Goal: Complete application form: Complete application form

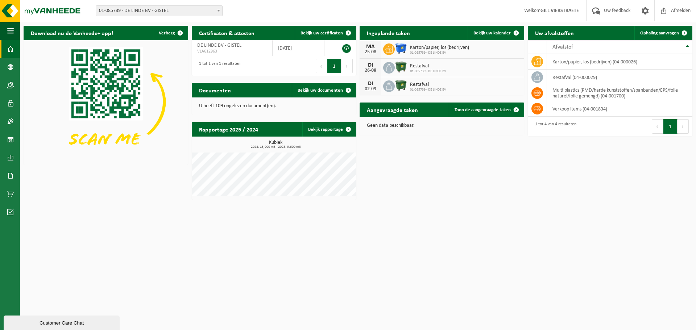
drag, startPoint x: 426, startPoint y: 49, endPoint x: 422, endPoint y: 49, distance: 4.4
click at [341, 49] on span "Karton/papier, los (bedrijven)" at bounding box center [439, 48] width 59 height 6
click at [341, 51] on icon at bounding box center [388, 49] width 7 height 7
click at [341, 49] on span "Karton/papier, los (bedrijven)" at bounding box center [439, 48] width 59 height 6
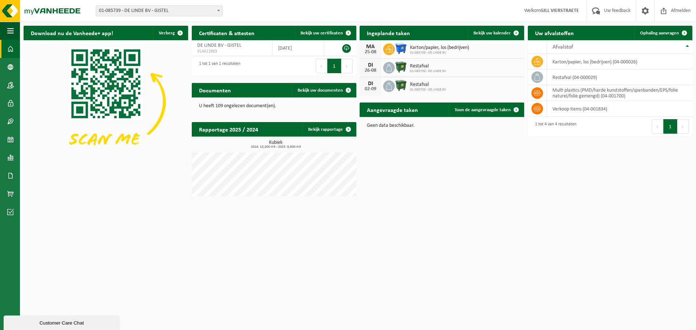
click at [341, 49] on img at bounding box center [400, 48] width 12 height 12
click at [215, 11] on span at bounding box center [218, 10] width 7 height 9
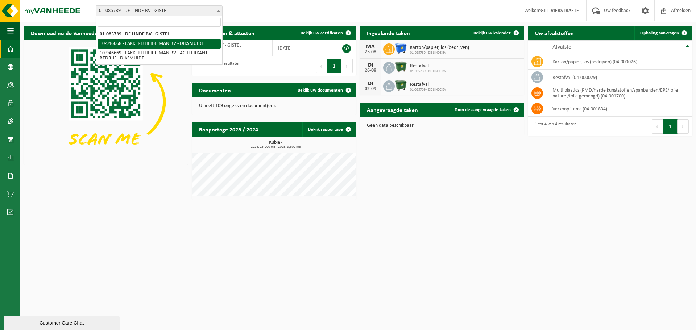
select select "141851"
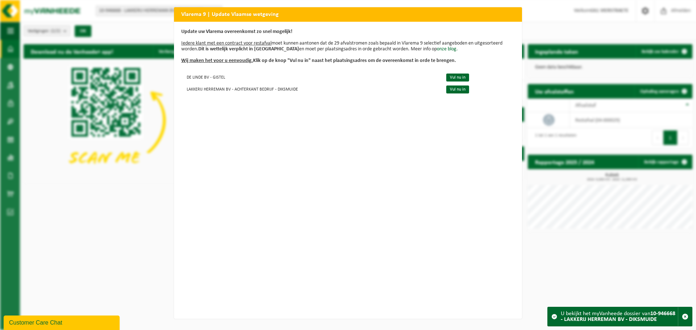
click at [543, 24] on div "Vlarema 9 | Update Vlaamse wetgeving Update uw Vlarema overeenkomst zo snel mog…" at bounding box center [348, 165] width 696 height 330
click at [149, 193] on div "Vlarema 9 | Update Vlaamse wetgeving Update uw Vlarema overeenkomst zo snel mog…" at bounding box center [348, 165] width 696 height 330
click at [149, 22] on div "Vlarema 9 | Update Vlaamse wetgeving Update uw Vlarema overeenkomst zo snel mog…" at bounding box center [348, 165] width 696 height 330
click at [529, 32] on div "Vlarema 9 | Update Vlaamse wetgeving Update uw Vlarema overeenkomst zo snel mog…" at bounding box center [348, 165] width 696 height 330
click at [451, 78] on link "Vul nu in" at bounding box center [457, 78] width 23 height 8
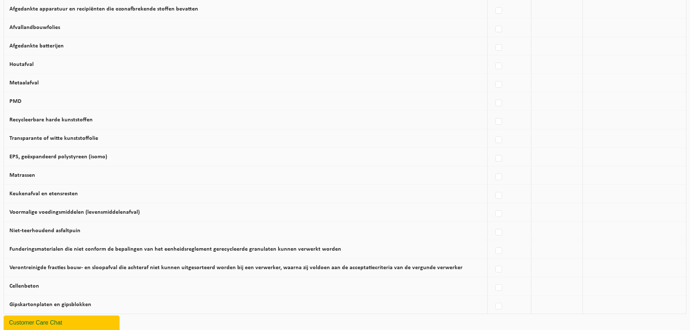
scroll to position [400, 0]
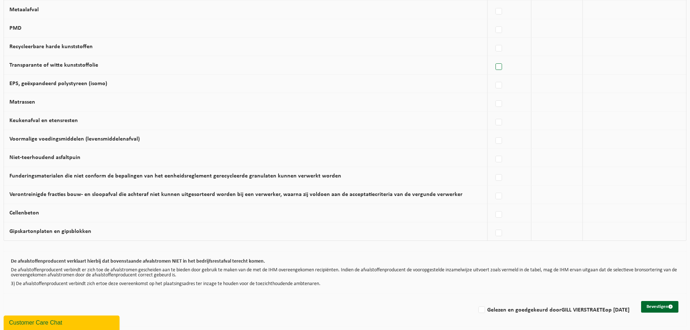
click at [494, 65] on label at bounding box center [499, 67] width 10 height 11
click at [493, 58] on input "Transparante of witte kunststoffolie" at bounding box center [493, 58] width 0 height 0
checkbox input "true"
click at [494, 32] on label at bounding box center [498, 30] width 10 height 11
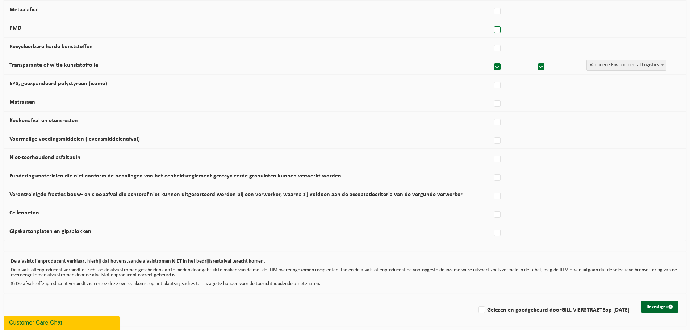
click at [492, 21] on input "PMD" at bounding box center [491, 21] width 0 height 0
checkbox input "true"
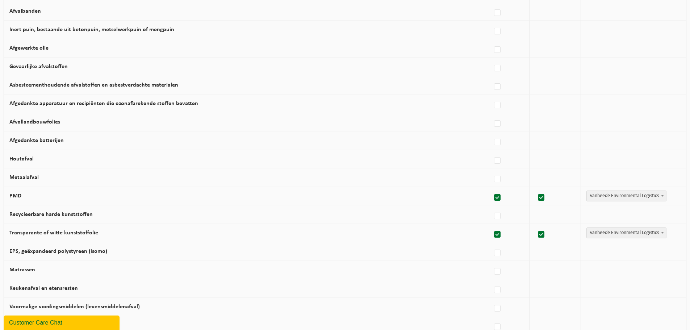
scroll to position [362, 0]
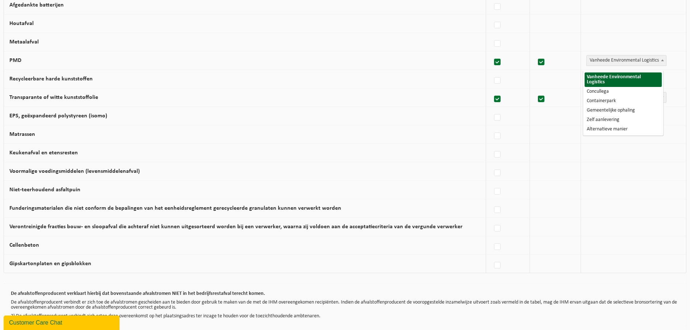
click at [623, 65] on span "Vanheede Environmental Logistics" at bounding box center [626, 60] width 79 height 10
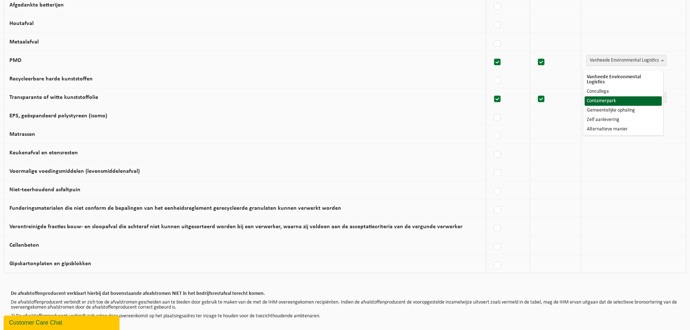
select select "Containerpark"
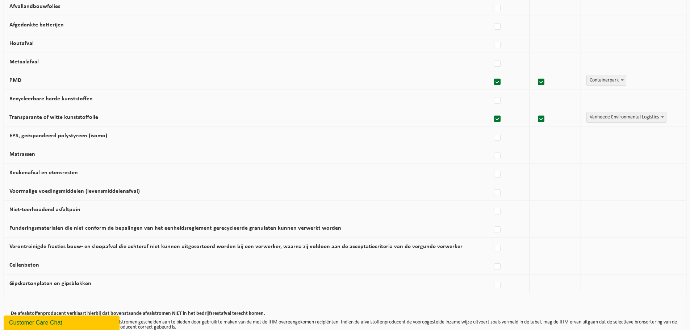
scroll to position [326, 0]
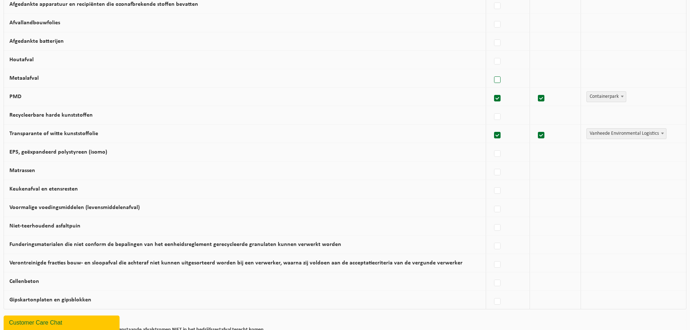
click at [493, 84] on label at bounding box center [498, 80] width 10 height 11
click at [492, 71] on input "Metaalafval" at bounding box center [491, 71] width 0 height 0
checkbox input "true"
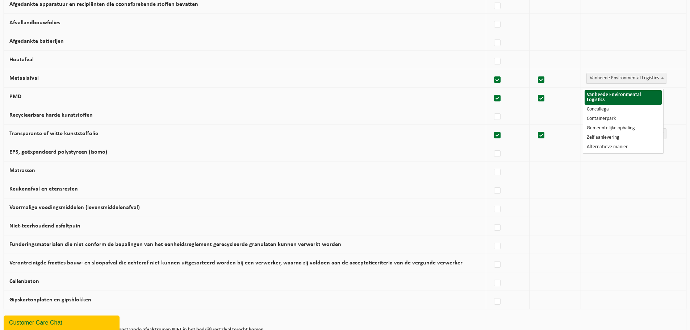
click at [607, 83] on span "Vanheede Environmental Logistics" at bounding box center [626, 78] width 79 height 10
select select "Concullega"
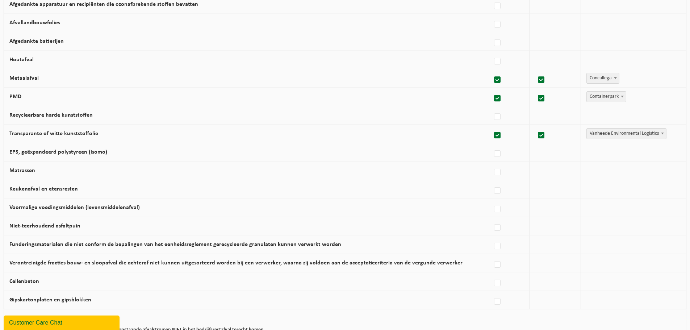
click at [599, 83] on span "Concullega" at bounding box center [603, 78] width 32 height 10
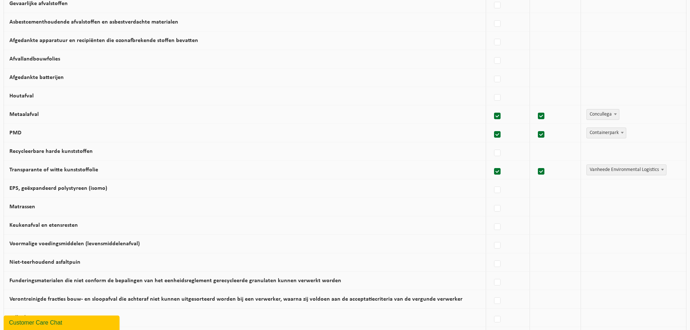
scroll to position [254, 0]
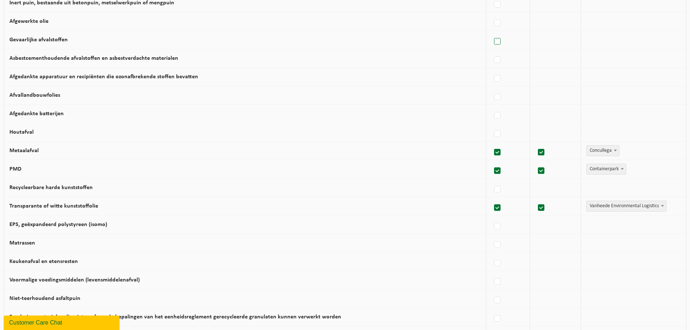
click at [496, 46] on label at bounding box center [498, 41] width 10 height 11
click at [492, 33] on input "Gevaarlijke afvalstoffen" at bounding box center [491, 32] width 0 height 0
checkbox input "true"
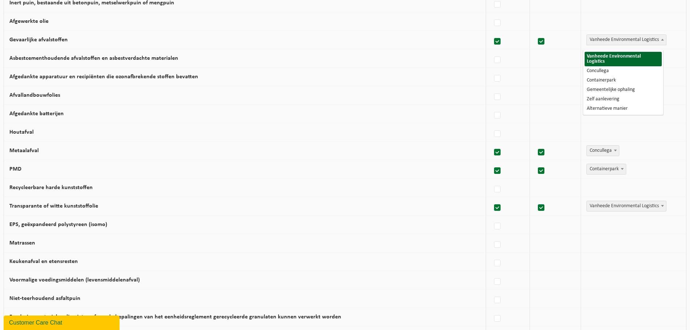
click at [602, 45] on span "Vanheede Environmental Logistics" at bounding box center [626, 40] width 79 height 10
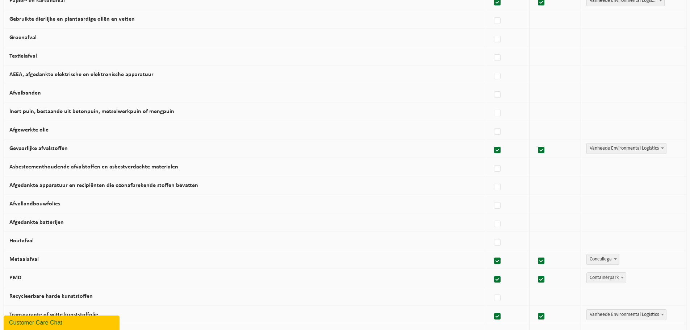
scroll to position [109, 0]
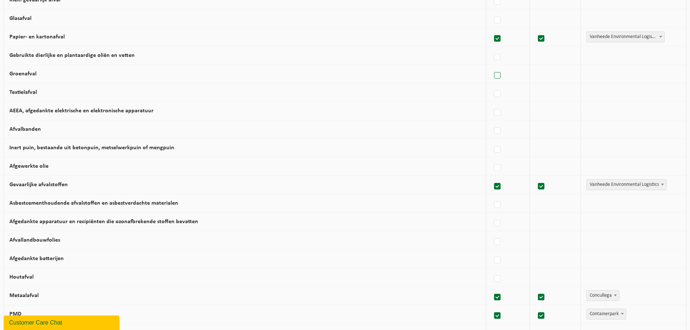
click at [496, 79] on label at bounding box center [498, 75] width 10 height 11
click at [492, 67] on input "Groenafval" at bounding box center [491, 66] width 0 height 0
checkbox input "true"
click at [602, 74] on span "Vanheede Environmental Logistics" at bounding box center [626, 74] width 79 height 10
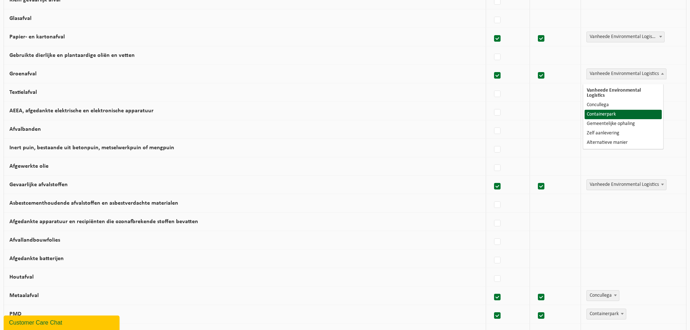
select select "Containerpark"
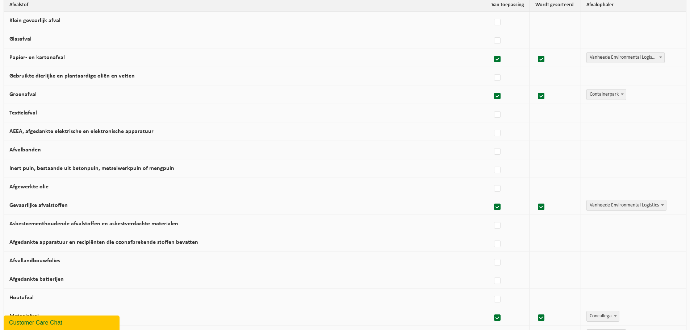
scroll to position [72, 0]
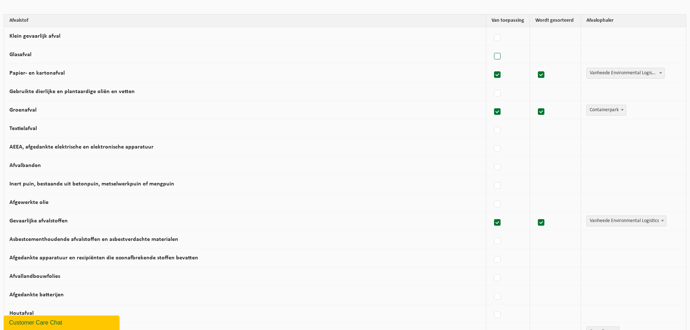
click at [497, 61] on label at bounding box center [498, 56] width 10 height 11
click at [492, 47] on input "Glasafval" at bounding box center [491, 47] width 0 height 0
checkbox input "true"
click at [597, 60] on span "Vanheede Environmental Logistics" at bounding box center [626, 55] width 79 height 10
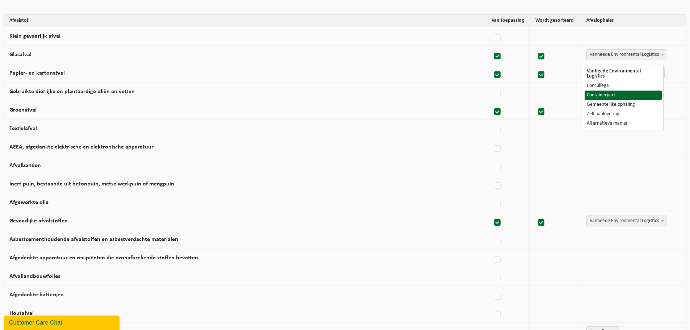
select select "Containerpark"
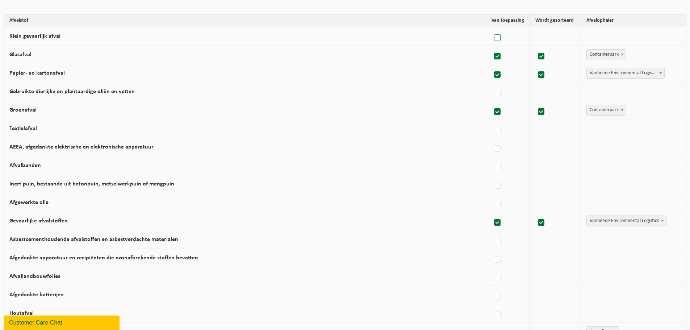
click at [493, 43] on label at bounding box center [498, 38] width 10 height 11
click at [491, 29] on input "Klein gevaarlijk afval" at bounding box center [491, 29] width 0 height 0
checkbox input "true"
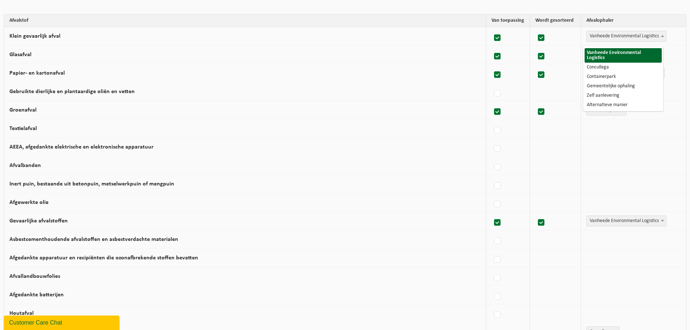
click at [590, 40] on span "Vanheede Environmental Logistics" at bounding box center [626, 36] width 79 height 10
click at [537, 41] on label at bounding box center [541, 38] width 10 height 11
click at [535, 29] on input "checkbox" at bounding box center [535, 29] width 0 height 0
checkbox input "false"
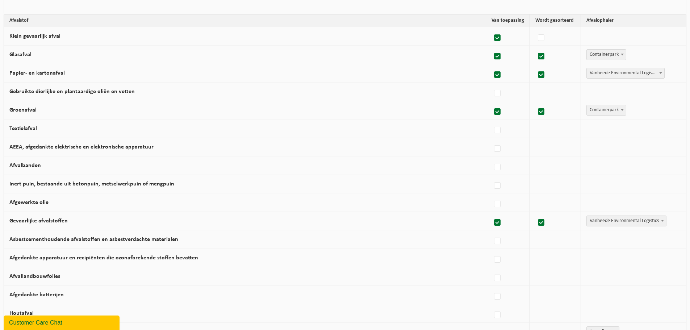
click at [493, 42] on label at bounding box center [498, 38] width 10 height 11
click at [492, 29] on input "Klein gevaarlijk afval" at bounding box center [491, 29] width 0 height 0
checkbox input "false"
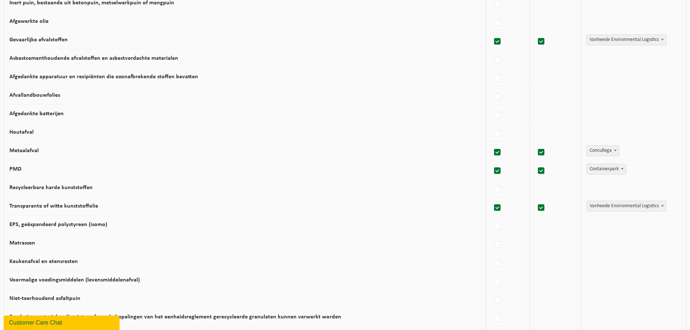
scroll to position [400, 0]
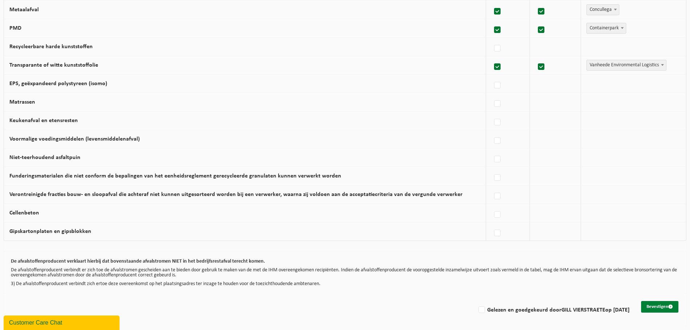
click at [657, 305] on button "Bevestigen" at bounding box center [659, 307] width 37 height 12
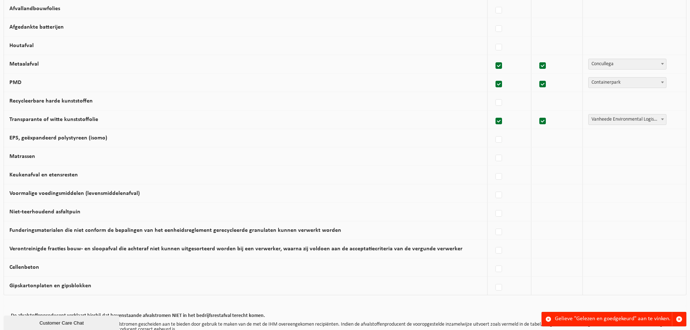
scroll to position [400, 0]
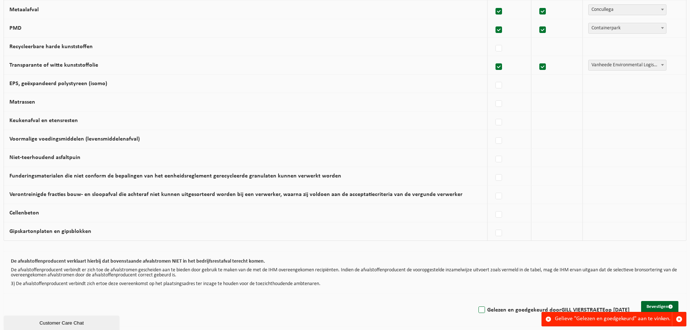
click at [477, 310] on label "Gelezen en goedgekeurd door GILL VIERSTRAETE op 25/08/25" at bounding box center [553, 310] width 153 height 11
click at [476, 301] on input "Gelezen en goedgekeurd door GILL VIERSTRAETE op 25/08/25" at bounding box center [476, 301] width 0 height 0
checkbox input "true"
click at [574, 322] on div "Gelieve "Gelezen en goedgekeurd" aan te vinken." at bounding box center [613, 319] width 117 height 14
click at [652, 308] on button "Bevestigen" at bounding box center [659, 307] width 37 height 12
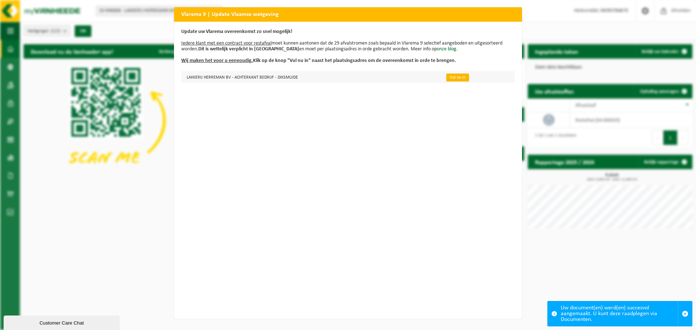
click at [447, 78] on link "Vul nu in" at bounding box center [457, 78] width 23 height 8
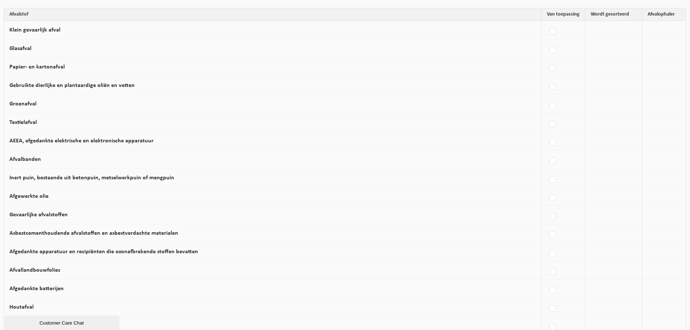
scroll to position [37, 0]
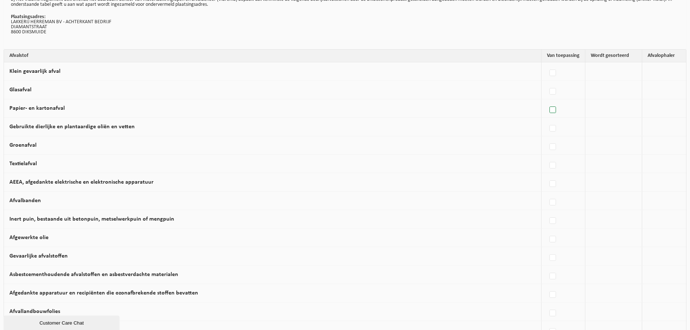
click at [548, 114] on label at bounding box center [553, 110] width 10 height 11
click at [547, 101] on input "Papier- en kartonafval" at bounding box center [547, 101] width 0 height 0
checkbox input "true"
click at [594, 113] on span "Vanheede Environmental Logistics" at bounding box center [626, 108] width 79 height 10
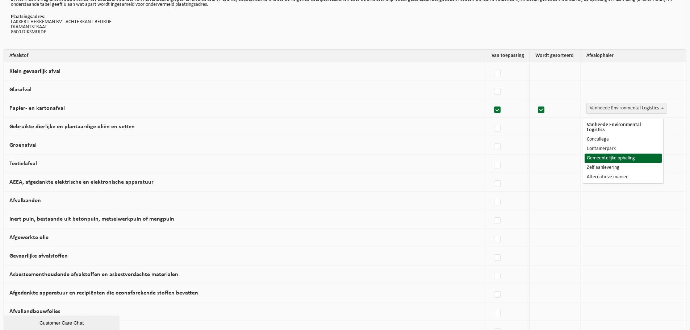
select select "Gemeentelijke ophaling"
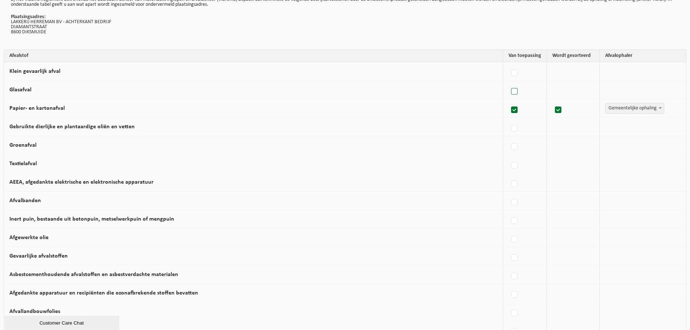
click at [510, 97] on label at bounding box center [515, 91] width 10 height 11
click at [509, 83] on input "Glasafval" at bounding box center [508, 82] width 0 height 0
checkbox input "true"
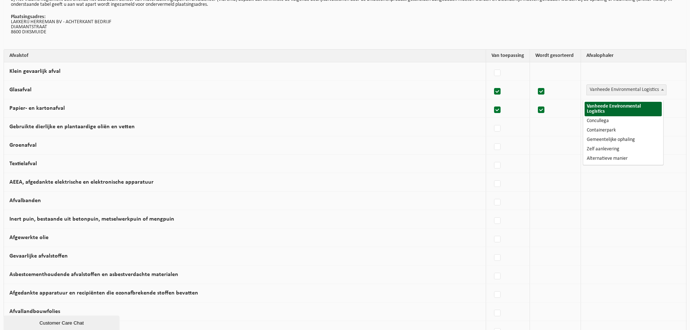
click at [587, 93] on span "Vanheede Environmental Logistics" at bounding box center [626, 90] width 79 height 10
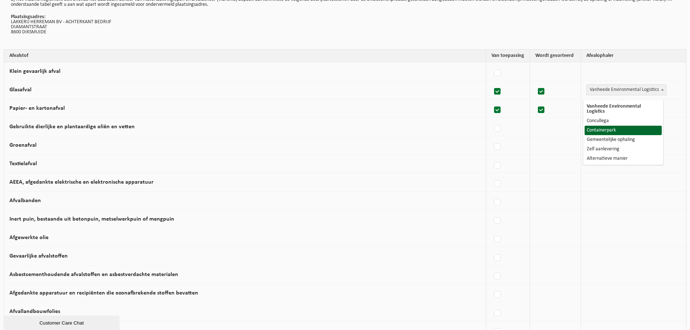
select select "Containerpark"
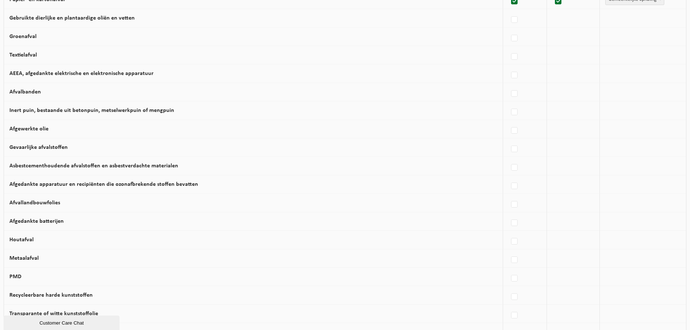
scroll to position [182, 0]
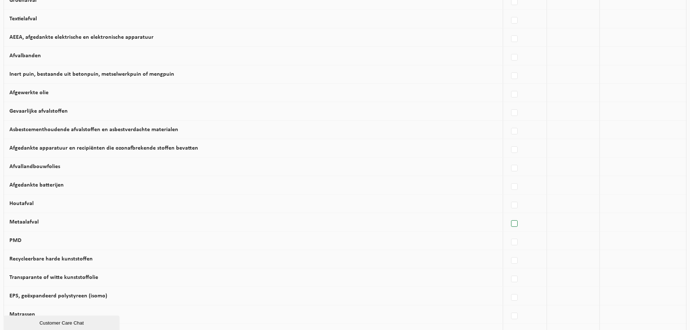
click at [510, 228] on label at bounding box center [515, 223] width 10 height 11
click at [509, 215] on input "Metaalafval" at bounding box center [508, 214] width 0 height 0
checkbox input "true"
click at [612, 227] on span "Vanheede Environmental Logistics" at bounding box center [626, 222] width 79 height 10
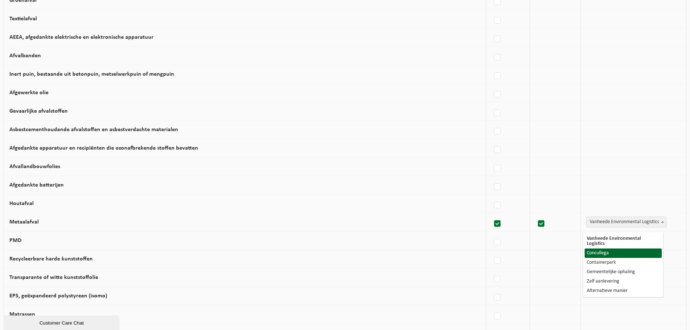
select select "Concullega"
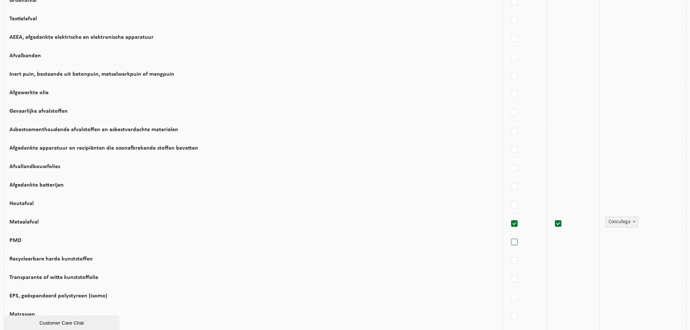
click at [515, 246] on label at bounding box center [515, 242] width 10 height 11
click at [509, 233] on input "PMD" at bounding box center [508, 233] width 0 height 0
checkbox input "true"
click at [609, 246] on span "Vanheede Environmental Logistics" at bounding box center [626, 240] width 79 height 10
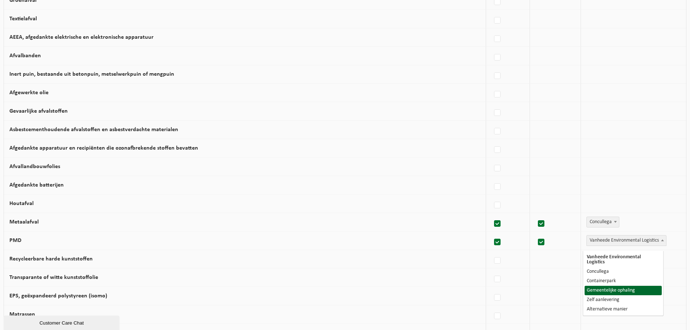
select select "Gemeentelijke ophaling"
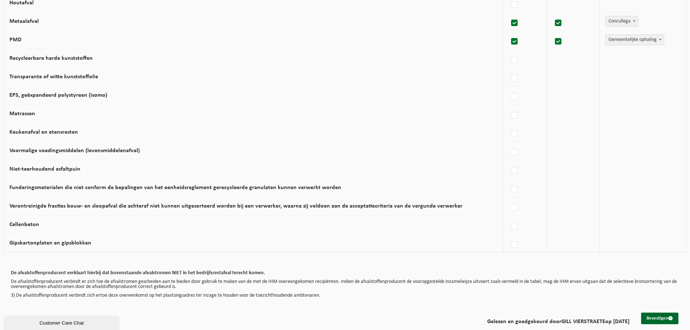
scroll to position [400, 0]
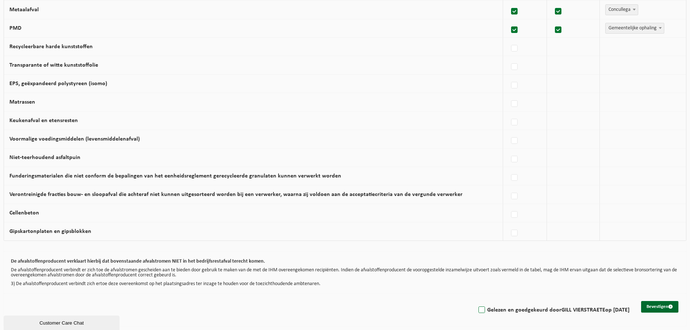
click at [477, 308] on label "Gelezen en goedgekeurd door GILL VIERSTRAETE op 25/08/25" at bounding box center [553, 310] width 153 height 11
click at [476, 301] on input "Gelezen en goedgekeurd door GILL VIERSTRAETE op 25/08/25" at bounding box center [476, 301] width 0 height 0
checkbox input "true"
click at [659, 309] on button "Bevestigen" at bounding box center [659, 307] width 37 height 12
